Goal: Navigation & Orientation: Find specific page/section

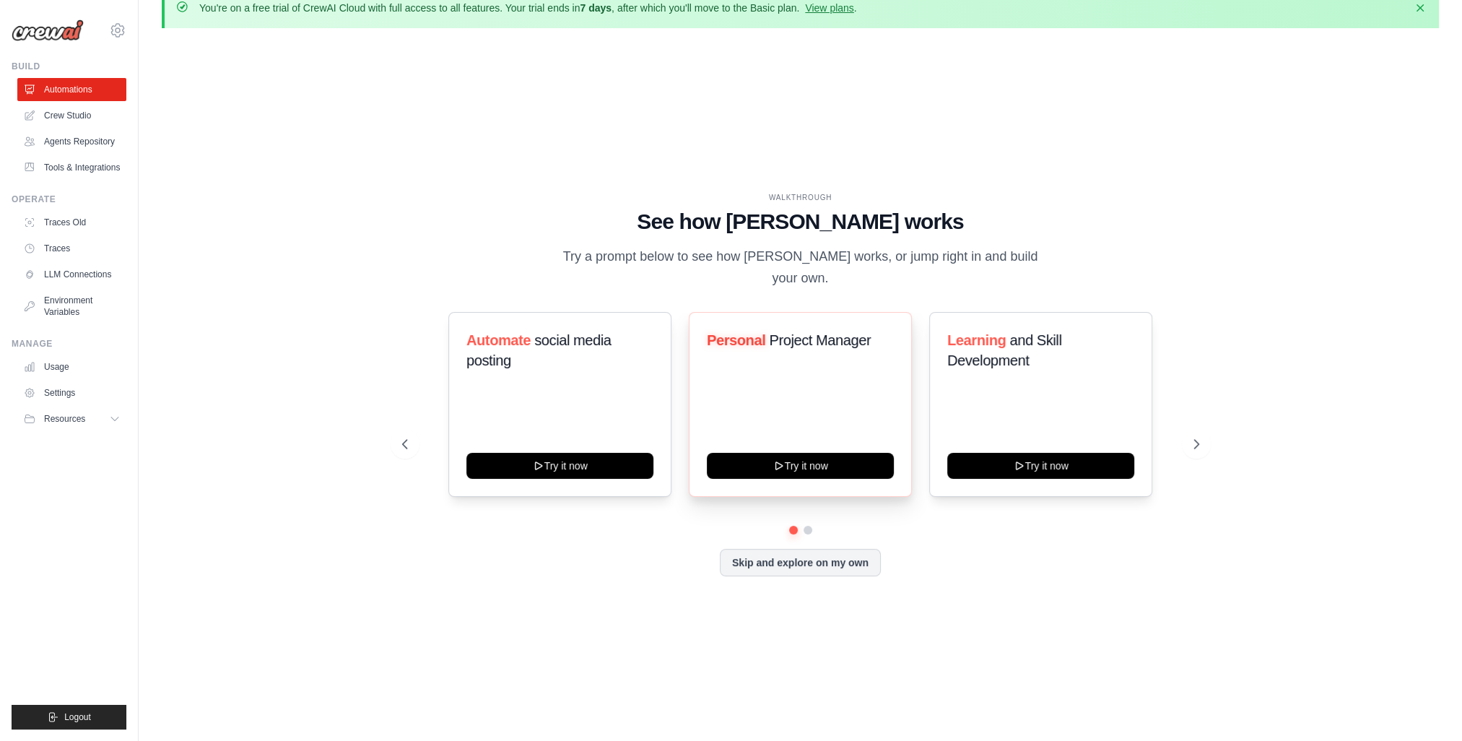
scroll to position [50, 0]
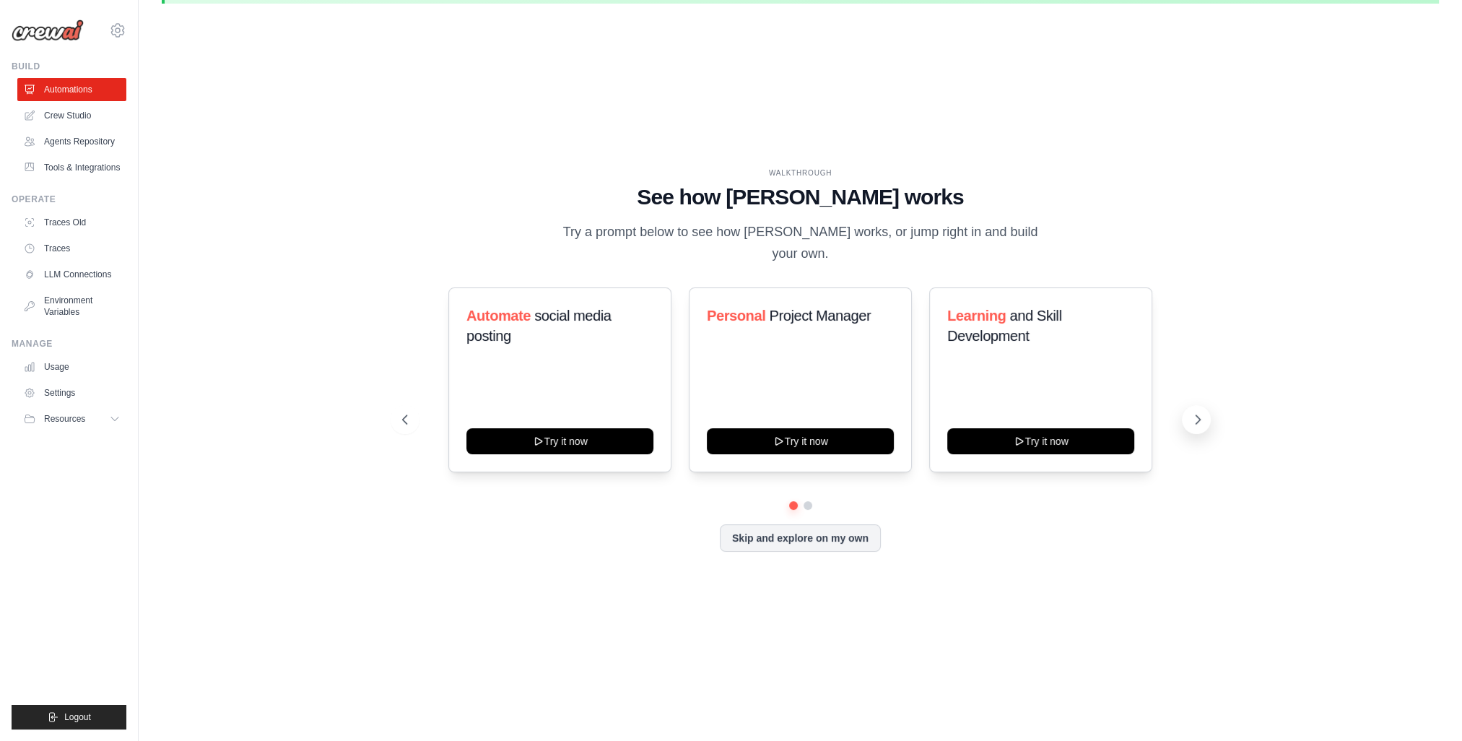
click at [1193, 412] on icon at bounding box center [1198, 419] width 14 height 14
click at [1192, 412] on icon at bounding box center [1198, 419] width 14 height 14
click at [852, 539] on button "Skip and explore on my own" at bounding box center [800, 536] width 161 height 27
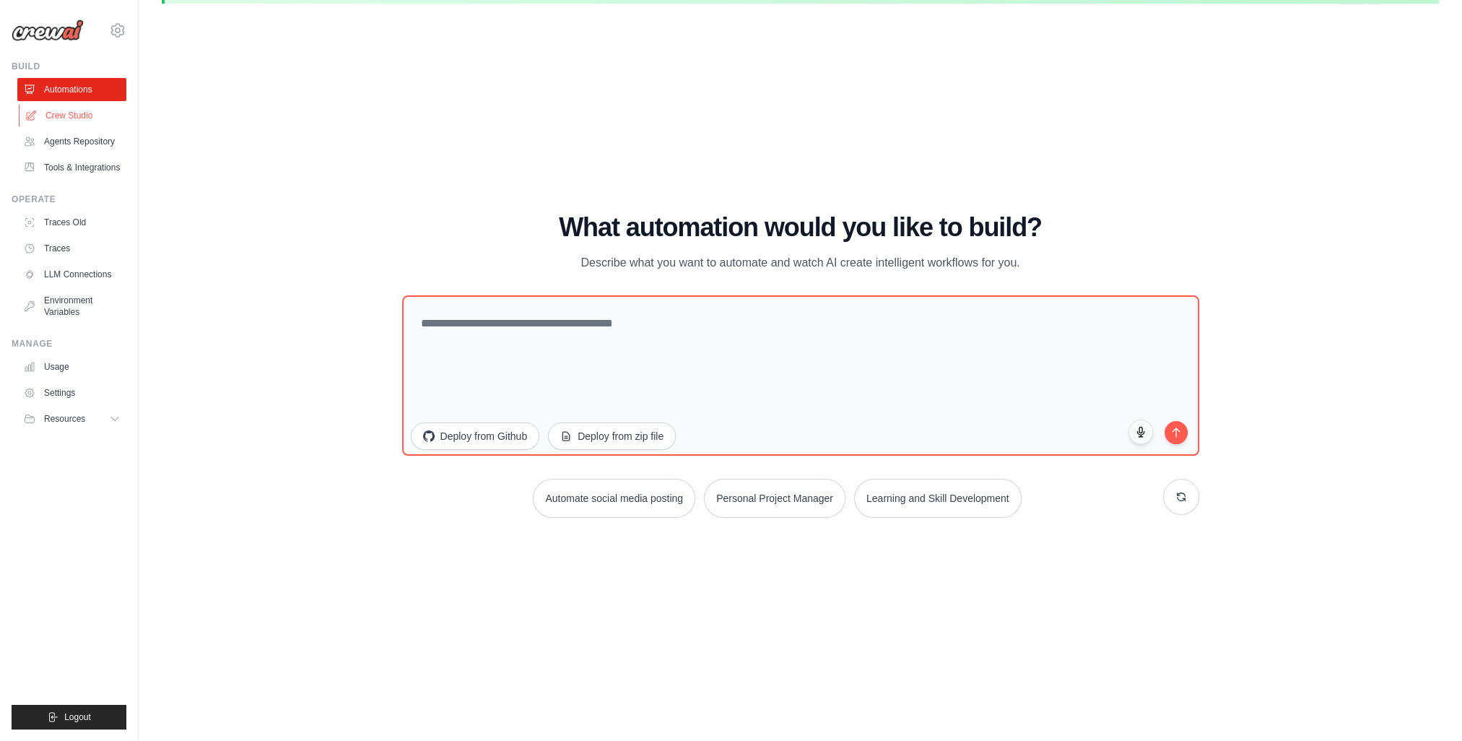
click at [89, 120] on link "Crew Studio" at bounding box center [73, 115] width 109 height 23
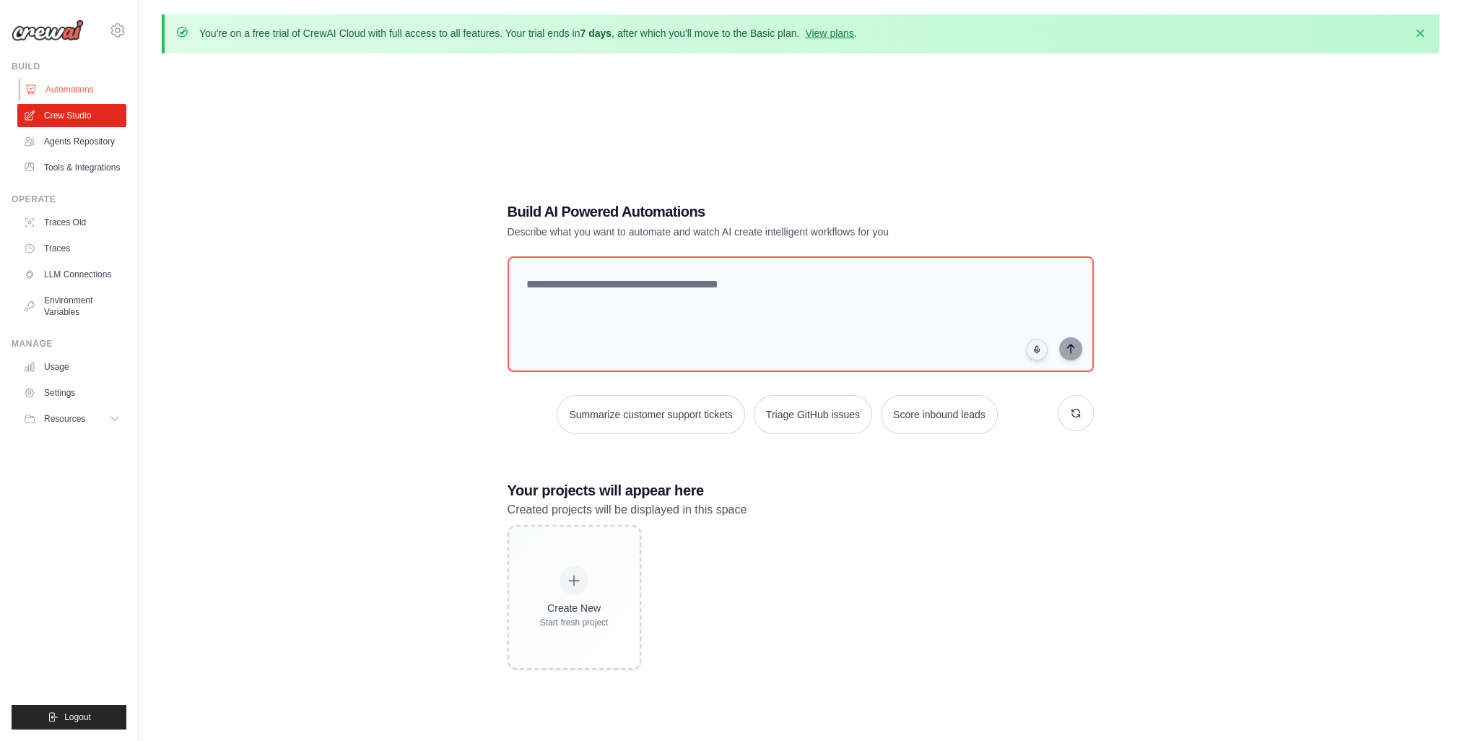
click at [92, 93] on link "Automations" at bounding box center [73, 89] width 109 height 23
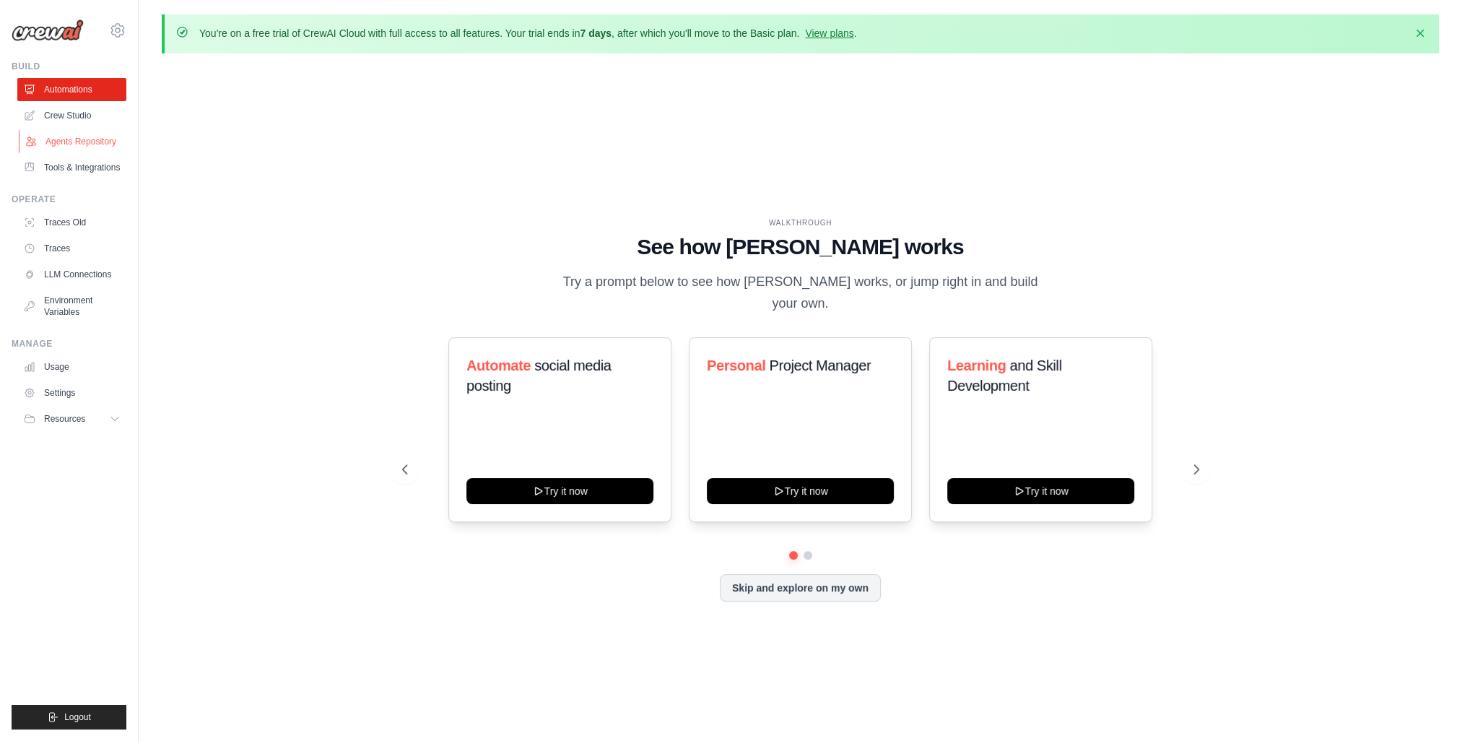
click at [100, 146] on link "Agents Repository" at bounding box center [73, 141] width 109 height 23
